Goal: Information Seeking & Learning: Learn about a topic

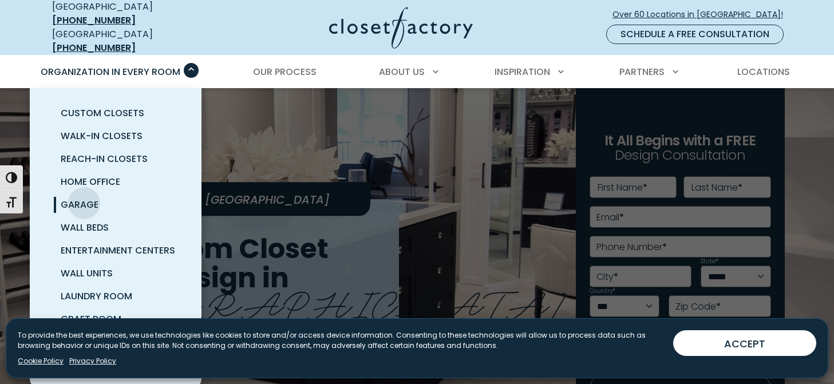
click at [84, 198] on span "Garage" at bounding box center [80, 204] width 38 height 13
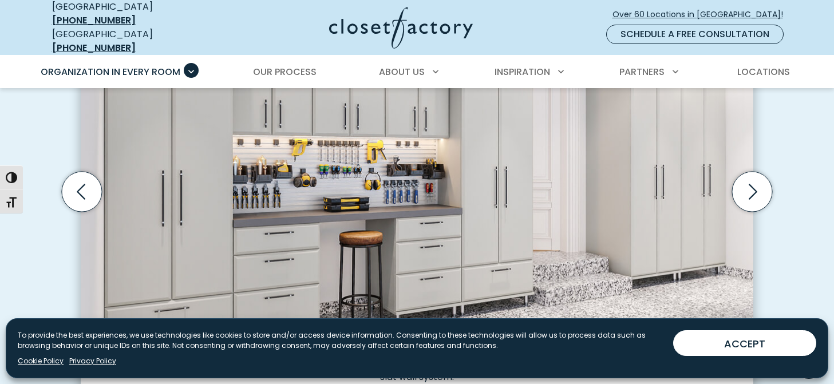
scroll to position [409, 0]
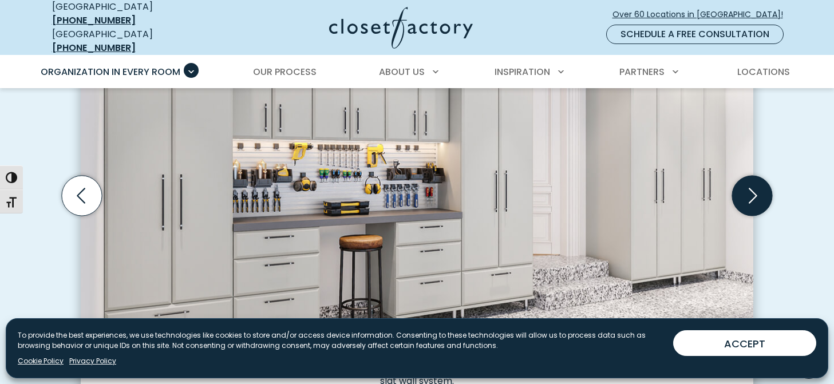
click at [754, 192] on icon "Next slide" at bounding box center [752, 195] width 40 height 40
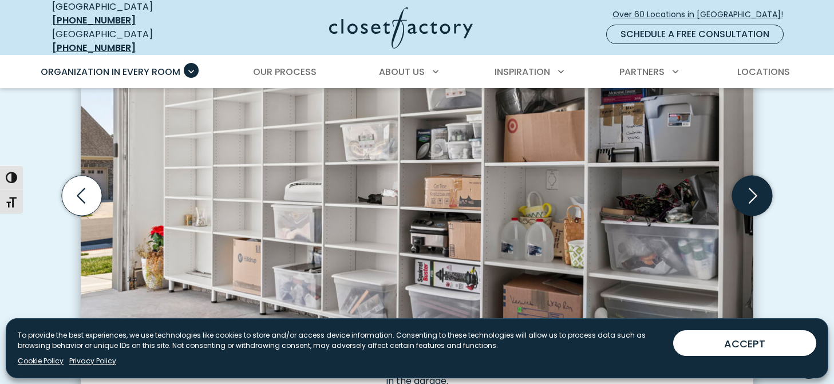
click at [754, 192] on icon "Next slide" at bounding box center [752, 195] width 40 height 40
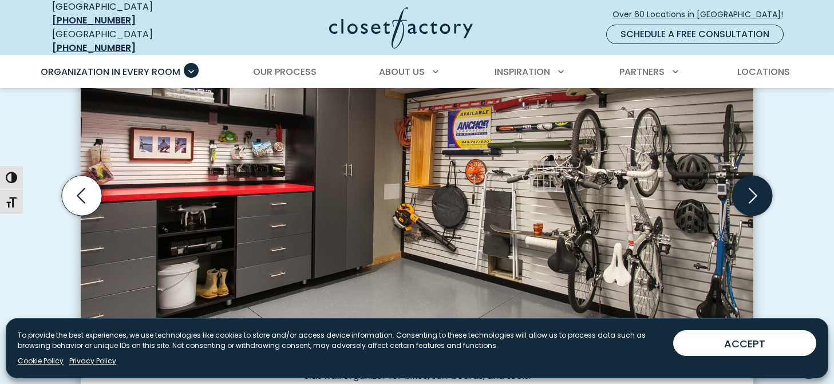
click at [754, 192] on icon "Next slide" at bounding box center [752, 195] width 40 height 40
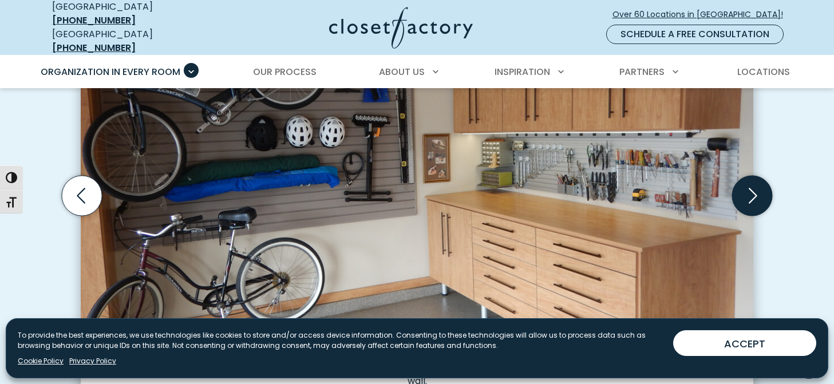
click at [754, 192] on icon "Next slide" at bounding box center [752, 195] width 40 height 40
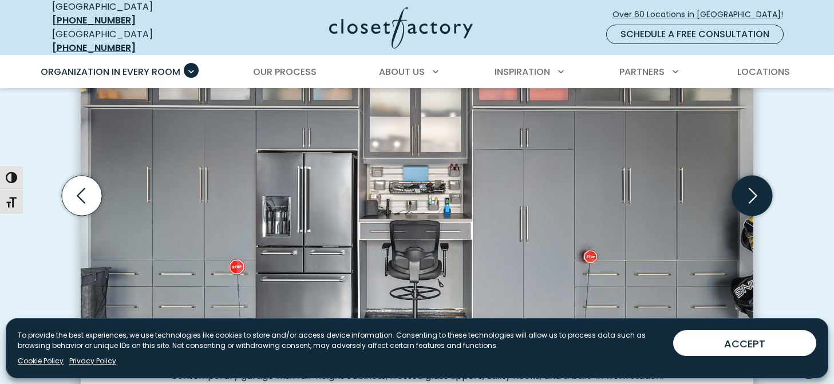
click at [754, 192] on icon "Next slide" at bounding box center [752, 195] width 40 height 40
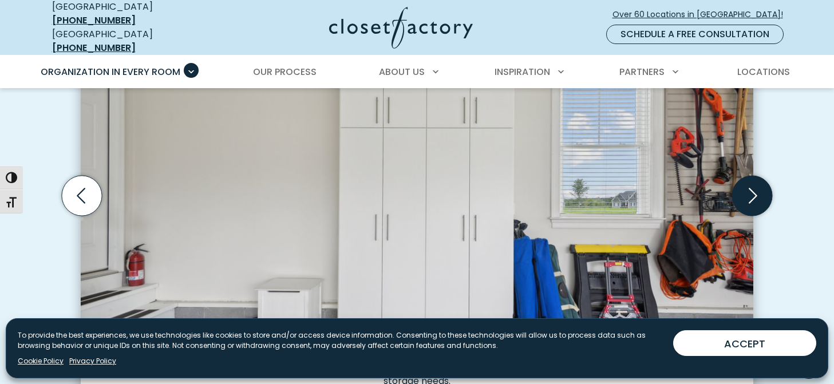
click at [754, 192] on icon "Next slide" at bounding box center [752, 195] width 40 height 40
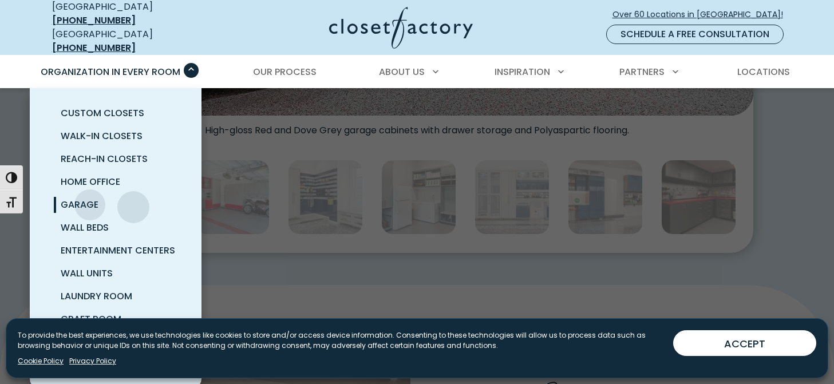
scroll to position [656, 0]
